Goal: Connect with others: Connect with others

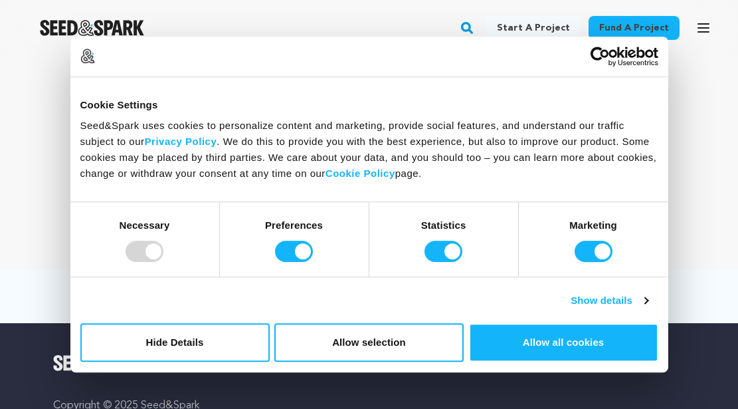
scroll to position [52, 0]
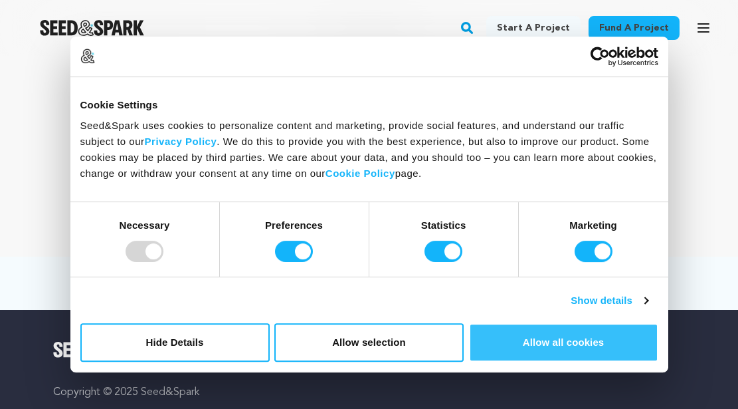
click at [585, 338] on button "Allow all cookies" at bounding box center [563, 342] width 189 height 39
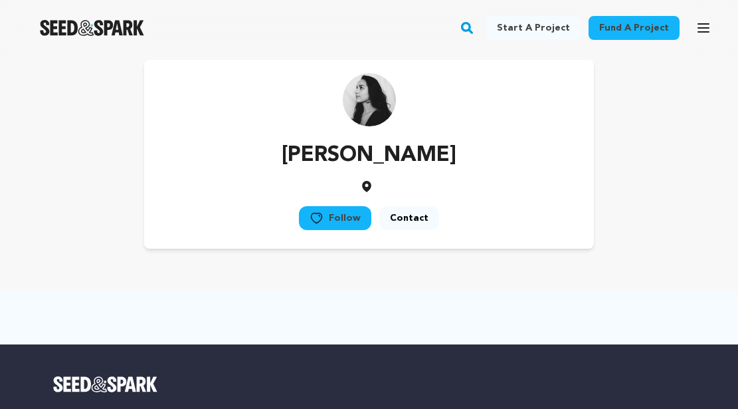
scroll to position [16, 0]
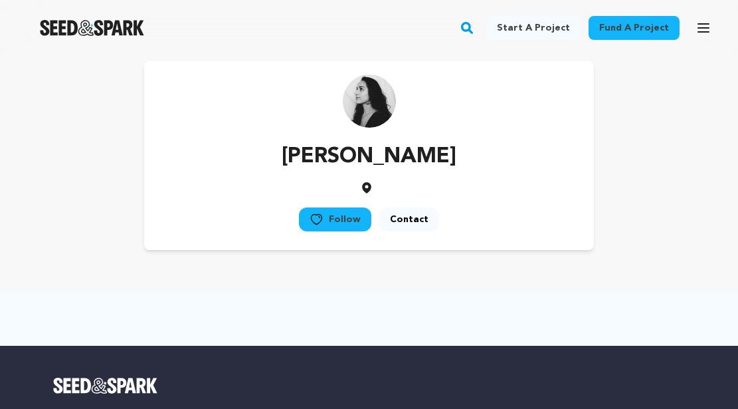
click at [344, 221] on link "Follow" at bounding box center [335, 219] width 72 height 24
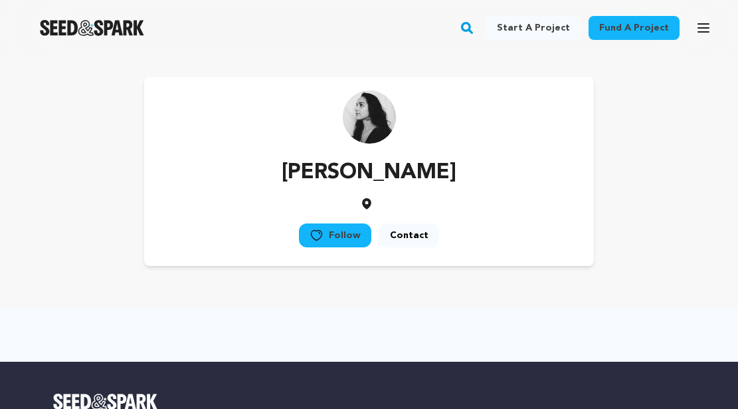
scroll to position [16, 0]
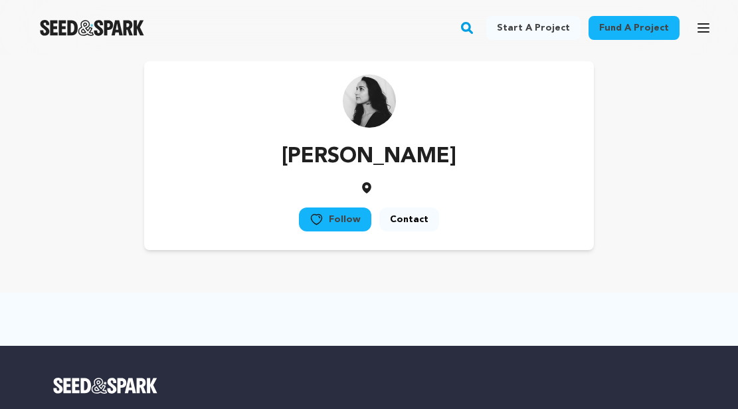
click at [342, 216] on link "Follow" at bounding box center [335, 219] width 72 height 24
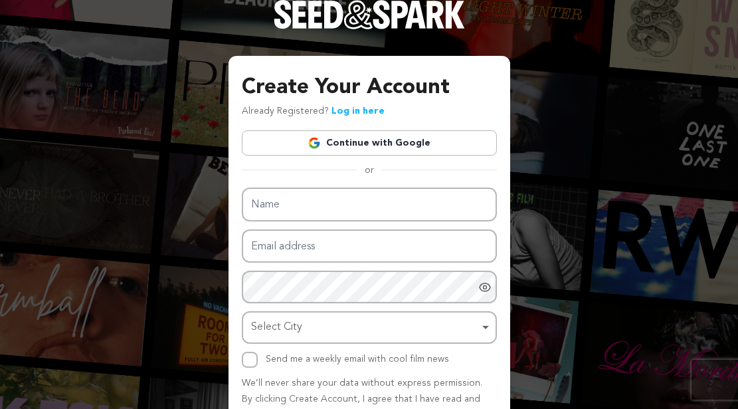
click at [344, 110] on link "Log in here" at bounding box center [358, 110] width 53 height 9
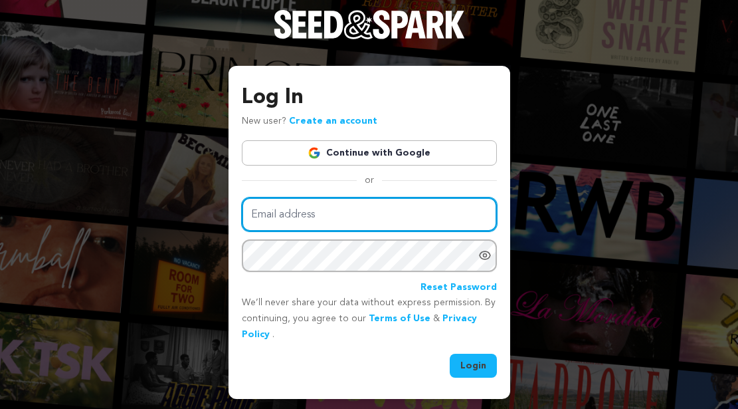
click at [320, 213] on input "Email address" at bounding box center [369, 214] width 255 height 34
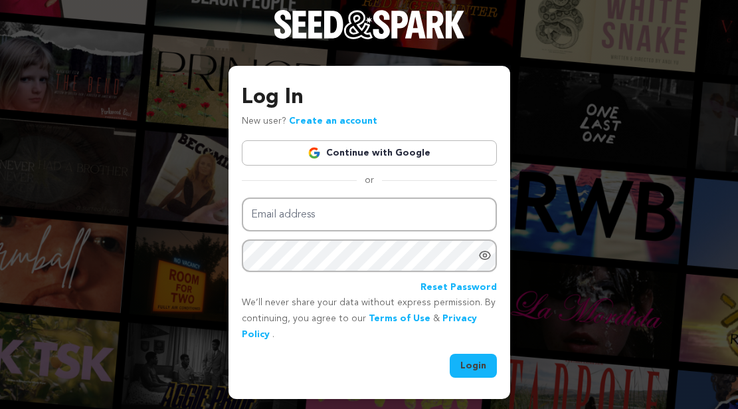
click at [379, 150] on link "Continue with Google" at bounding box center [369, 152] width 255 height 25
